Goal: Transaction & Acquisition: Purchase product/service

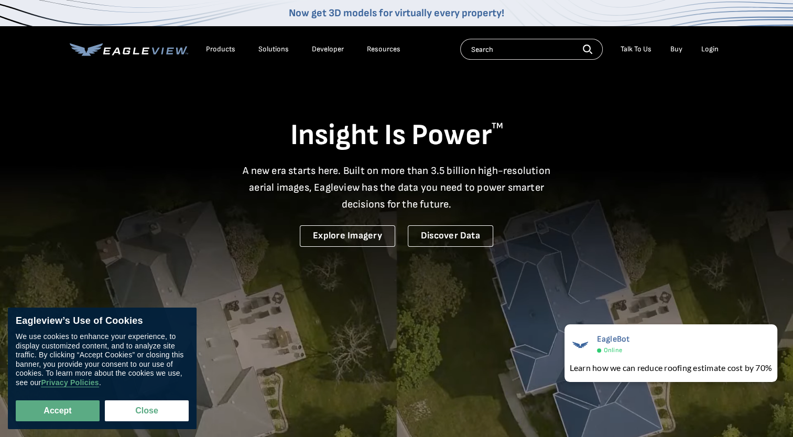
click at [491, 151] on h1 "Insight Is Power TM" at bounding box center [397, 135] width 654 height 37
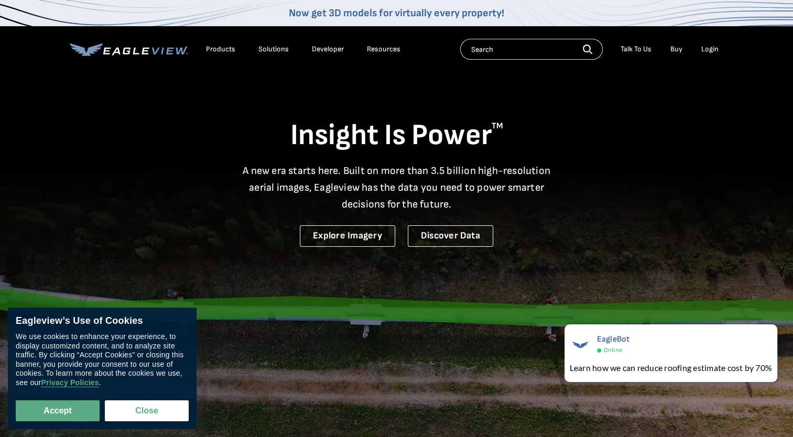
click at [705, 51] on div "Login" at bounding box center [710, 49] width 17 height 9
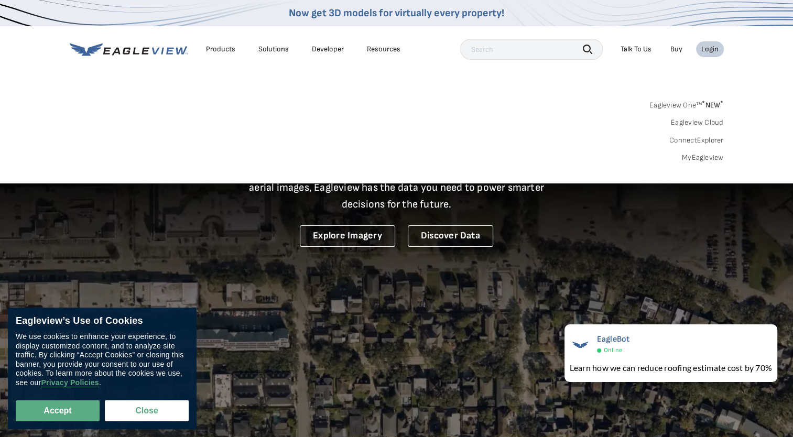
click at [701, 160] on link "MyEagleview" at bounding box center [703, 157] width 42 height 9
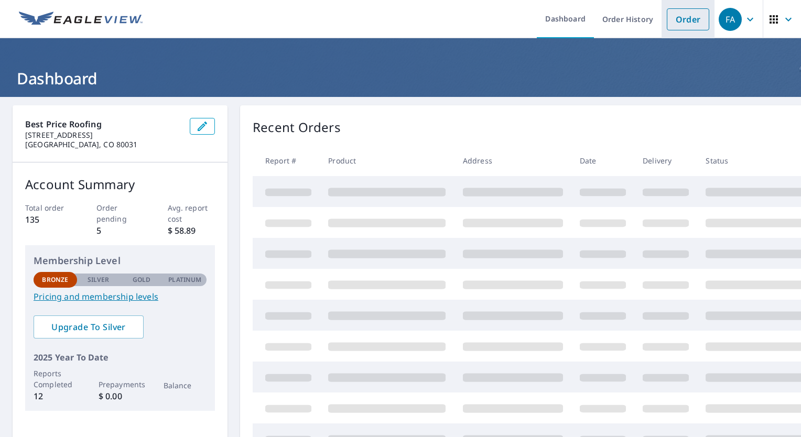
click at [684, 20] on link "Order" at bounding box center [688, 19] width 42 height 22
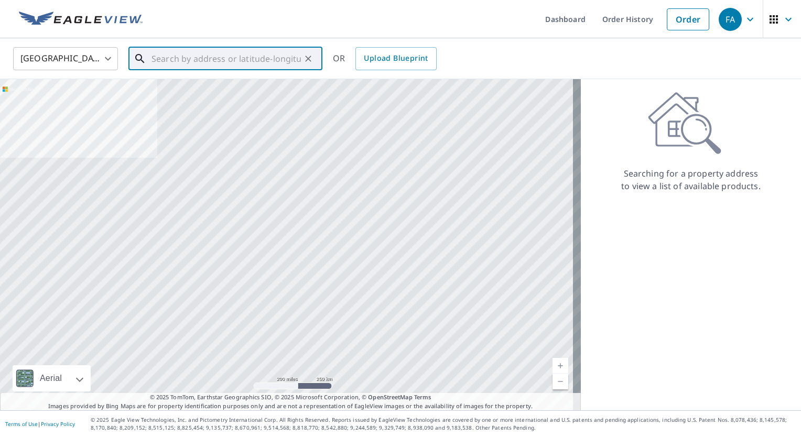
click at [266, 67] on input "text" at bounding box center [226, 58] width 149 height 29
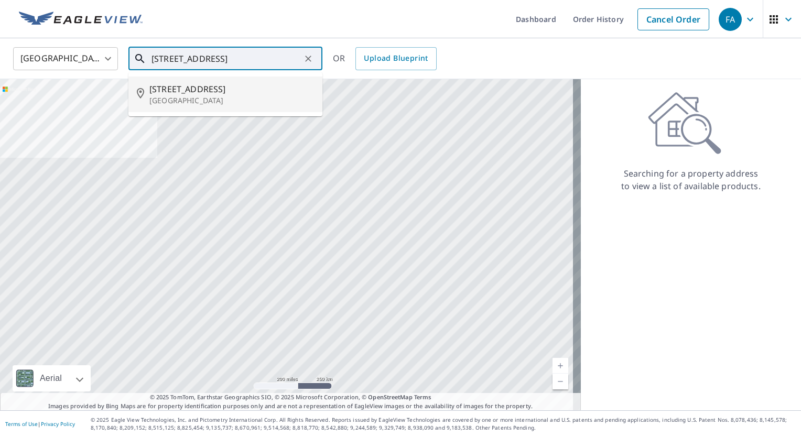
click at [252, 89] on span "[STREET_ADDRESS]" at bounding box center [231, 89] width 165 height 13
type input "[STREET_ADDRESS]"
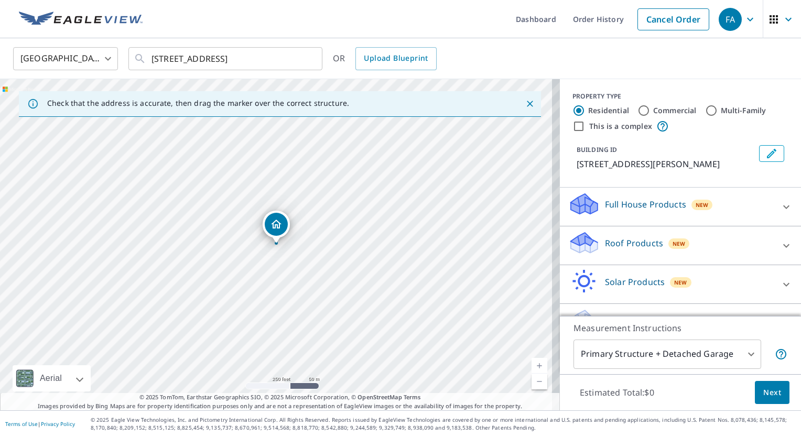
click at [673, 240] on span "New" at bounding box center [679, 244] width 13 height 8
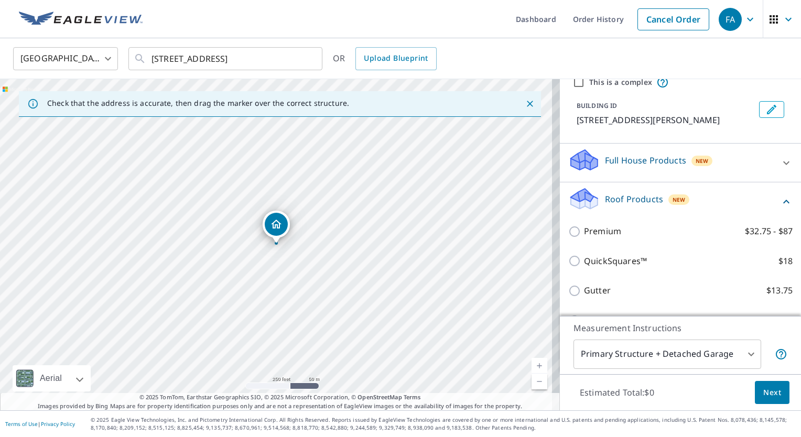
scroll to position [46, 0]
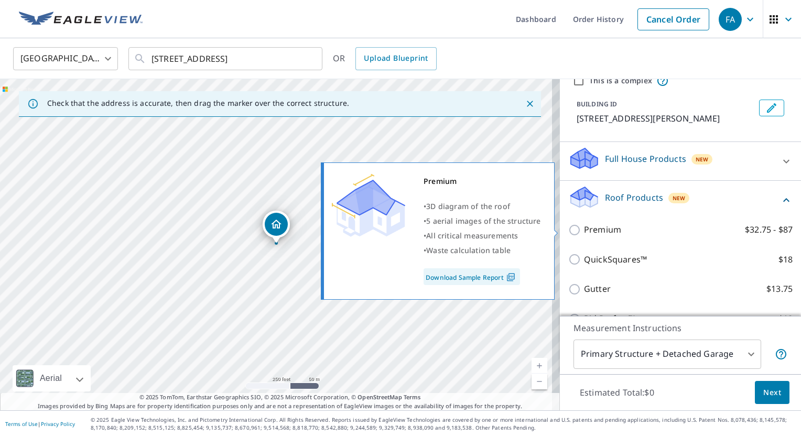
click at [613, 230] on label "Premium $32.75 - $87" at bounding box center [688, 229] width 209 height 13
click at [584, 230] on input "Premium $32.75 - $87" at bounding box center [576, 230] width 16 height 13
checkbox input "true"
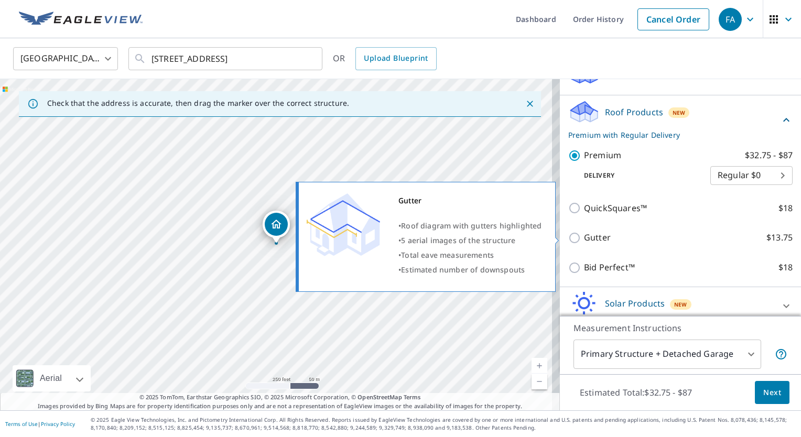
scroll to position [132, 0]
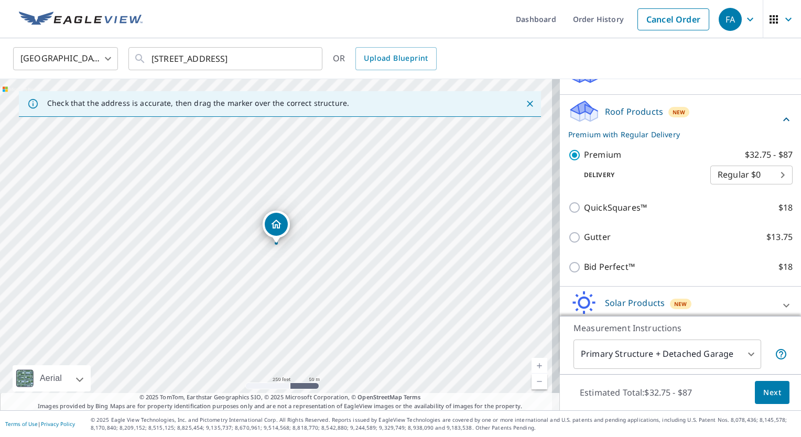
click at [769, 394] on span "Next" at bounding box center [773, 392] width 18 height 13
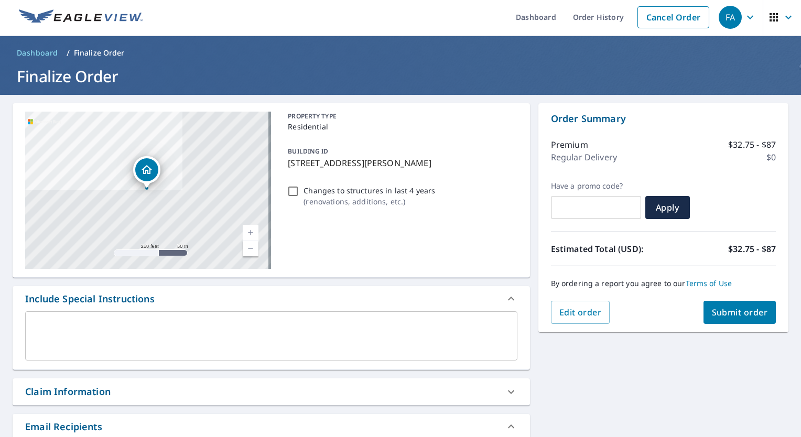
scroll to position [2, 0]
click at [293, 192] on input "Changes to structures in last 4 years ( renovations, additions, etc. )" at bounding box center [293, 191] width 13 height 13
checkbox input "true"
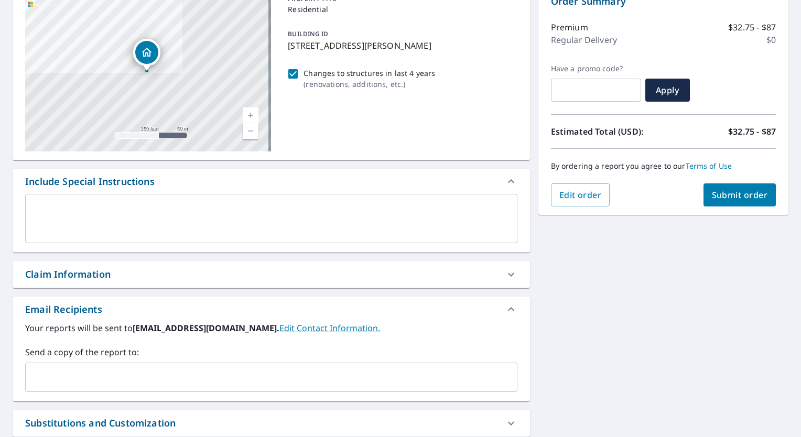
scroll to position [120, 0]
click at [677, 179] on div "By ordering a report you agree to our Terms of Use" at bounding box center [663, 166] width 225 height 35
click at [729, 196] on span "Submit order" at bounding box center [740, 195] width 56 height 12
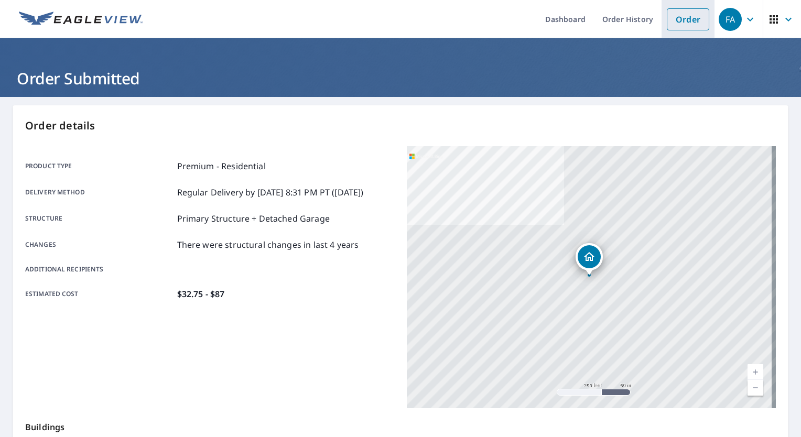
click at [684, 20] on link "Order" at bounding box center [688, 19] width 42 height 22
